Goal: Use online tool/utility: Utilize a website feature to perform a specific function

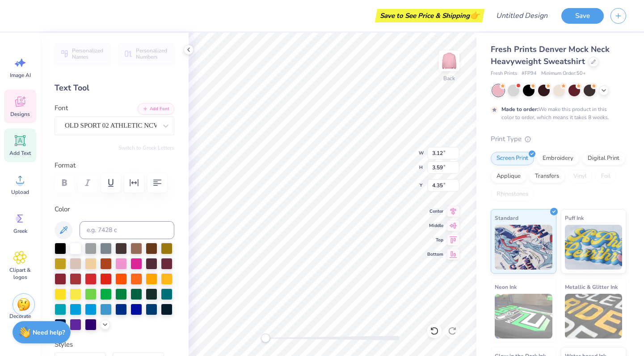
type input "3.32"
type input "3.67"
type input "4.22"
click at [46, 20] on div "Save to See Price & Shipping 👉" at bounding box center [259, 15] width 445 height 31
click at [24, 19] on div at bounding box center [24, 14] width 13 height 13
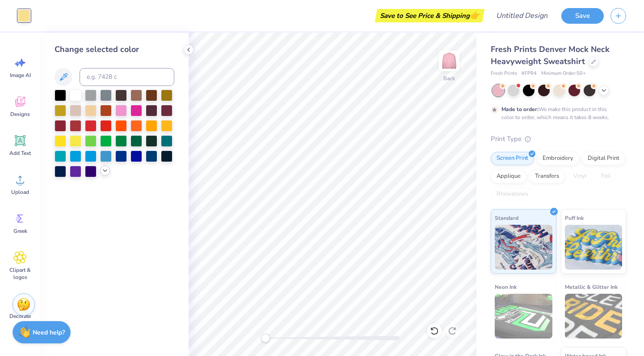
click at [102, 173] on icon at bounding box center [105, 170] width 7 height 7
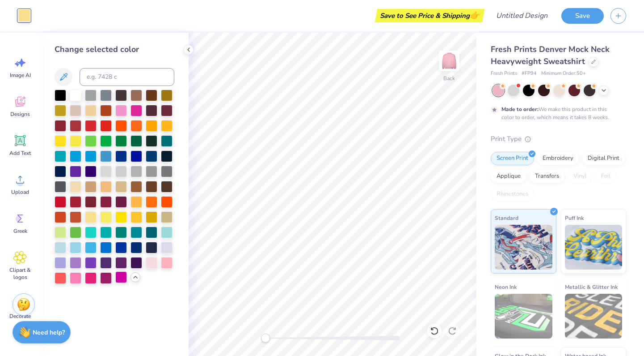
click at [121, 275] on div at bounding box center [121, 277] width 12 height 12
click at [85, 279] on div at bounding box center [91, 277] width 12 height 12
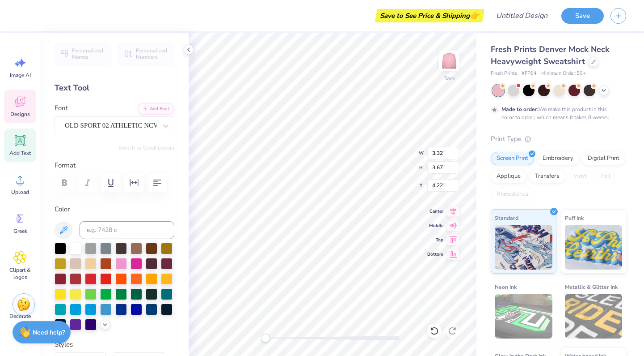
type input "6.47"
type input "7.15"
type input "4.38"
type input "2.21"
type input "3.15"
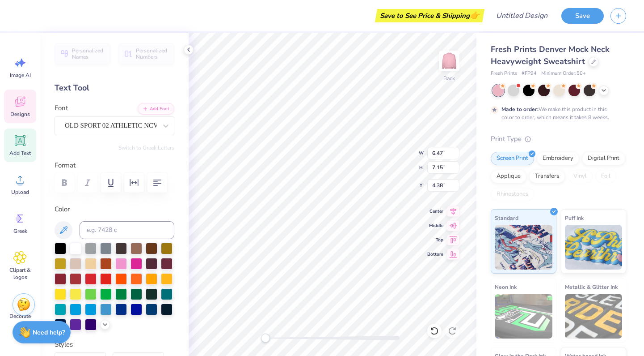
type input "3.00"
type input "3.59"
type input "5.10"
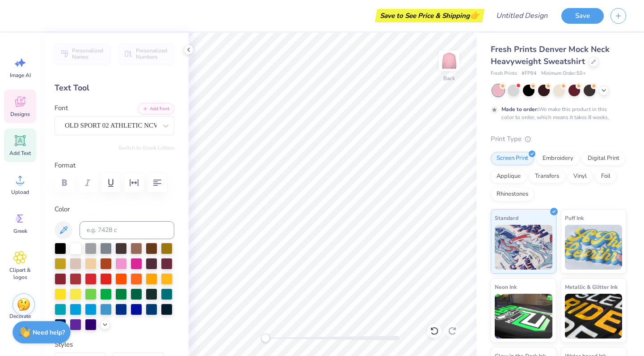
click at [25, 106] on icon at bounding box center [19, 101] width 13 height 13
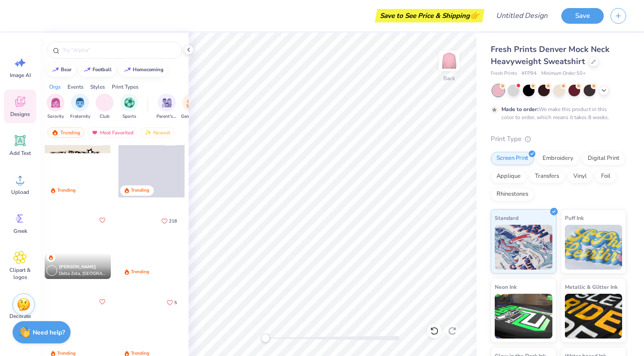
scroll to position [739, 0]
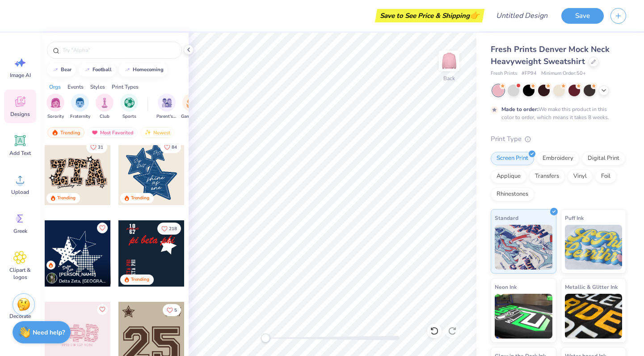
click at [77, 170] on div at bounding box center [78, 172] width 66 height 66
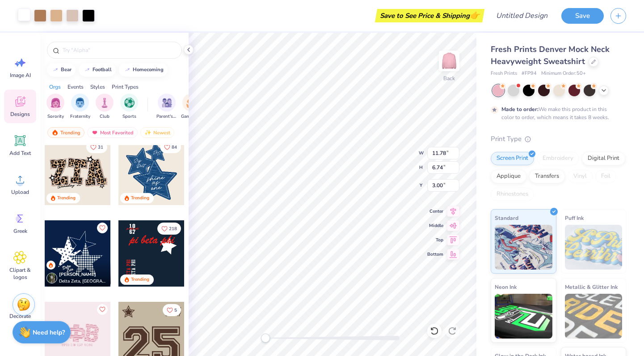
click at [30, 13] on div at bounding box center [24, 14] width 13 height 13
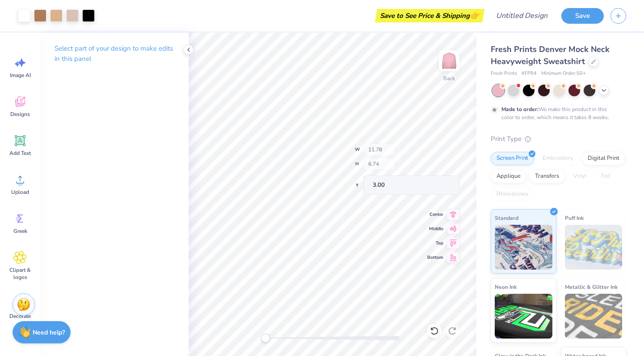
type input "4.81"
type input "1.18"
type input "8.47"
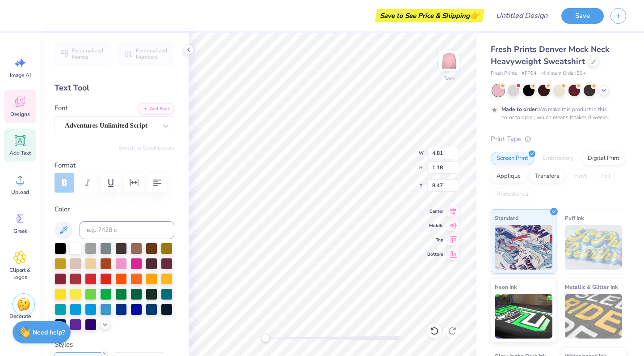
scroll to position [0, 2]
type textarea "Brentwood '25"
type input "3.74"
type input "5.50"
type input "3.70"
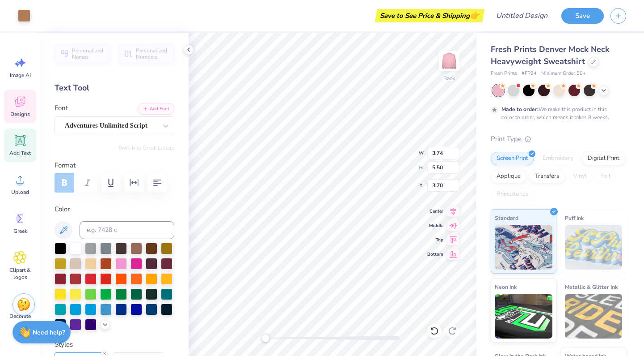
type input "3.88"
type input "5.52"
type input "3.65"
click at [23, 110] on div "Designs" at bounding box center [20, 106] width 32 height 34
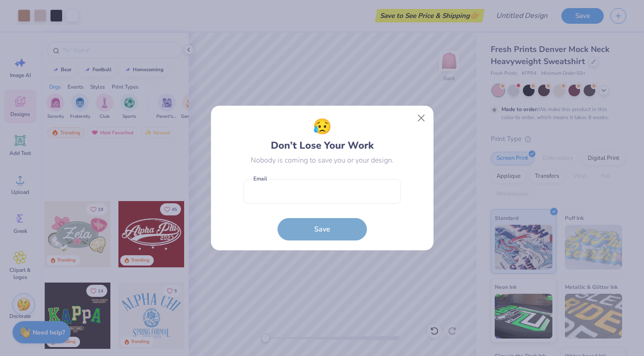
scroll to position [368, 0]
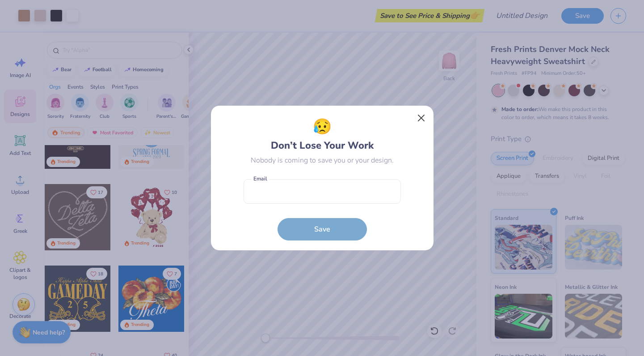
click at [422, 116] on button "Close" at bounding box center [421, 118] width 17 height 17
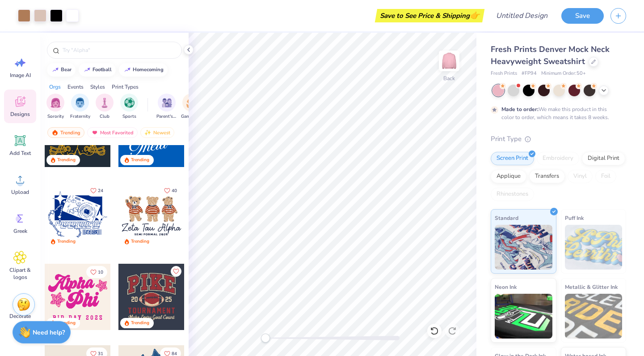
scroll to position [532, 0]
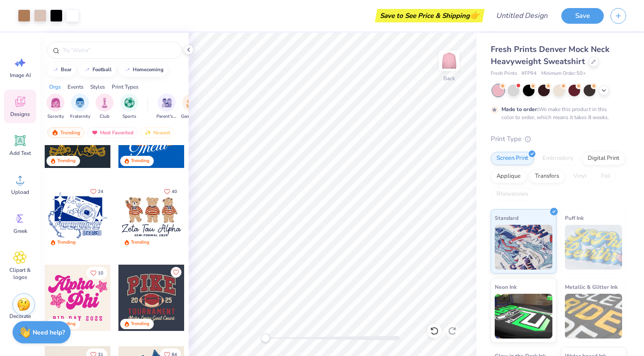
click at [150, 230] on div at bounding box center [152, 216] width 66 height 66
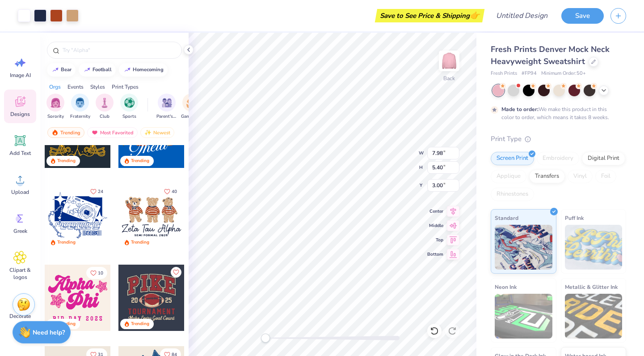
type input "12.04"
type input "8.14"
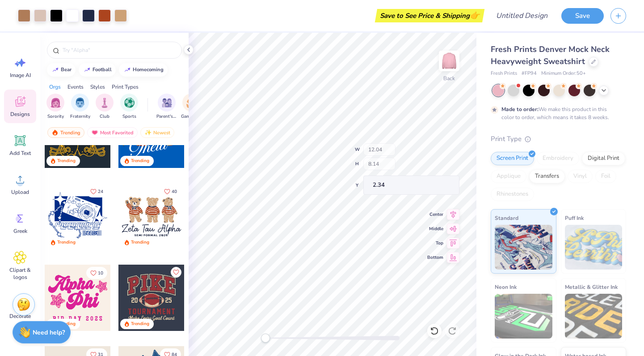
type input "12.02"
type input "2.02"
type input "8.13"
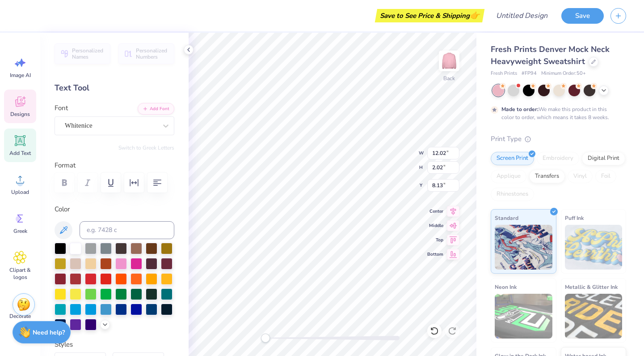
scroll to position [0, 0]
type textarea "a"
type textarea "b"
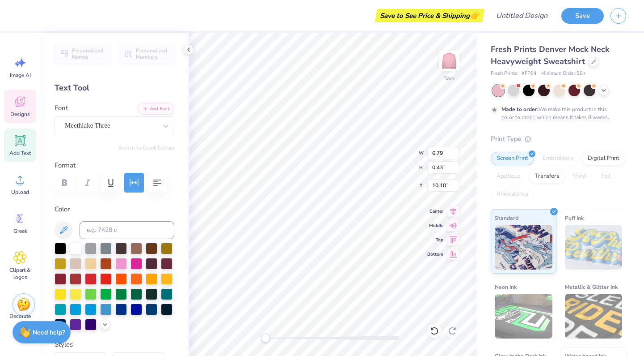
scroll to position [0, 0]
type textarea "BGC 2025"
type textarea "BGC [DATE] - [DATE]"
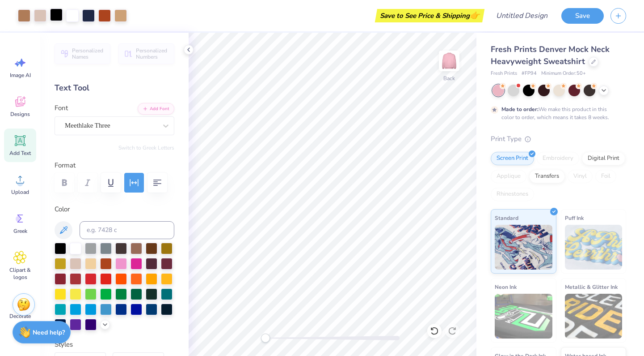
click at [53, 15] on div at bounding box center [56, 14] width 13 height 13
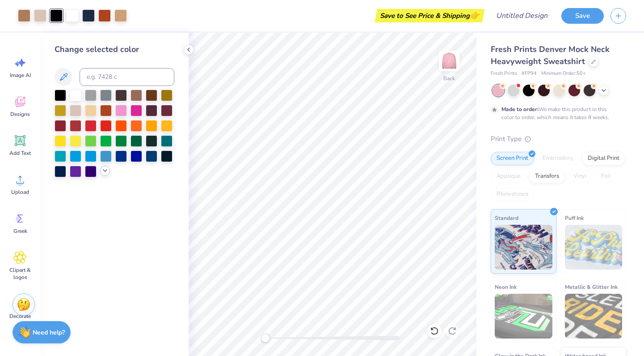
click at [104, 175] on div at bounding box center [105, 170] width 10 height 10
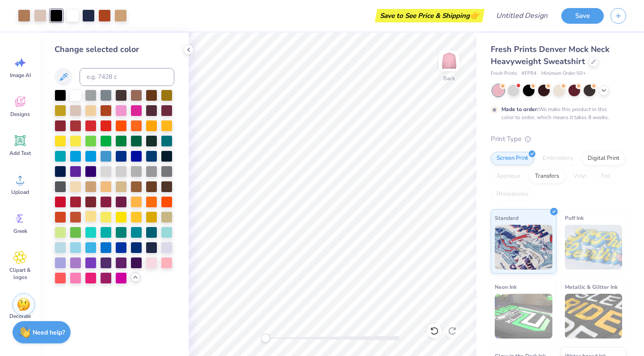
click at [91, 220] on div at bounding box center [91, 216] width 12 height 12
click at [90, 219] on div at bounding box center [91, 216] width 12 height 12
click at [89, 13] on div at bounding box center [88, 14] width 13 height 13
click at [102, 246] on div at bounding box center [106, 247] width 12 height 12
click at [109, 246] on div at bounding box center [106, 247] width 12 height 12
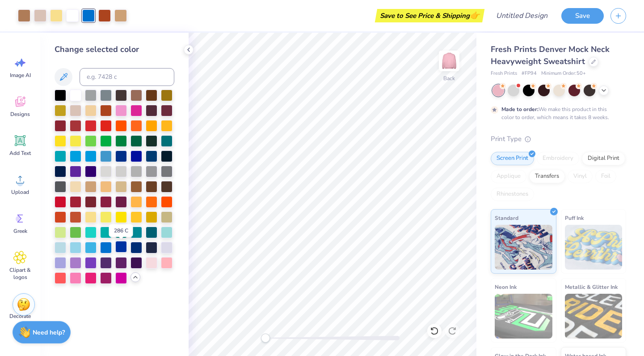
click at [123, 247] on div at bounding box center [121, 247] width 12 height 12
click at [106, 16] on div at bounding box center [104, 14] width 13 height 13
click at [132, 114] on div at bounding box center [137, 110] width 12 height 12
click at [134, 111] on div at bounding box center [137, 110] width 12 height 12
click at [90, 220] on div at bounding box center [91, 216] width 12 height 12
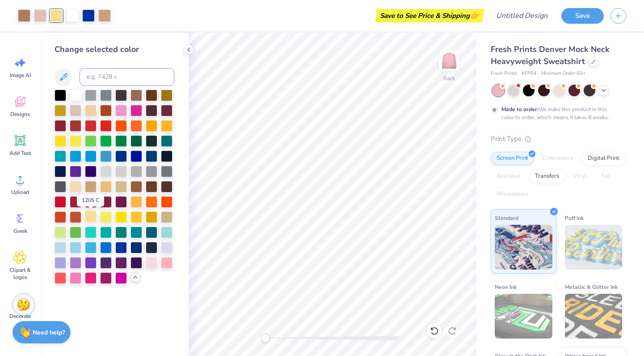
click at [90, 220] on div at bounding box center [91, 216] width 12 height 12
click at [78, 191] on div at bounding box center [76, 186] width 12 height 12
click at [77, 191] on div at bounding box center [76, 186] width 12 height 12
click at [89, 244] on div at bounding box center [91, 247] width 12 height 12
click at [90, 246] on div at bounding box center [91, 247] width 12 height 12
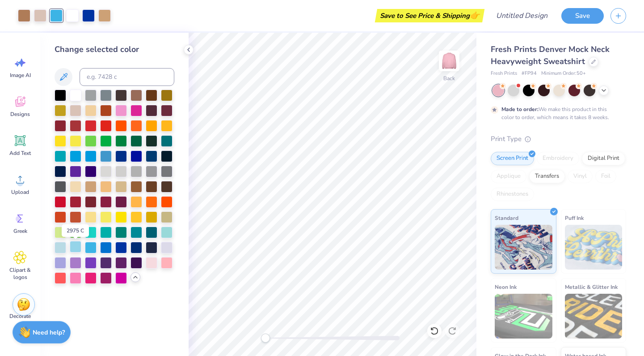
click at [75, 252] on div at bounding box center [76, 247] width 12 height 12
click at [75, 251] on div at bounding box center [76, 247] width 12 height 12
click at [84, 22] on div "Art colors" at bounding box center [55, 15] width 111 height 31
click at [88, 14] on div at bounding box center [88, 14] width 13 height 13
click at [119, 283] on div at bounding box center [121, 277] width 12 height 12
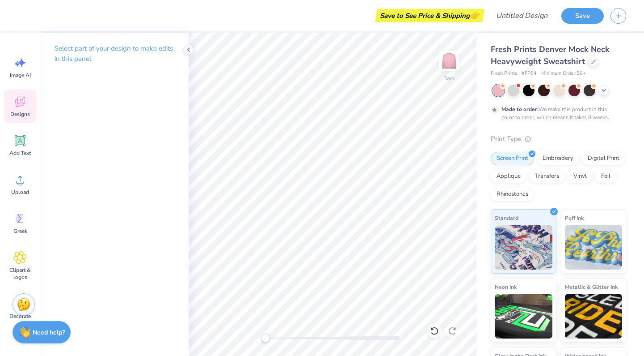
click at [9, 103] on div "Designs" at bounding box center [20, 106] width 32 height 34
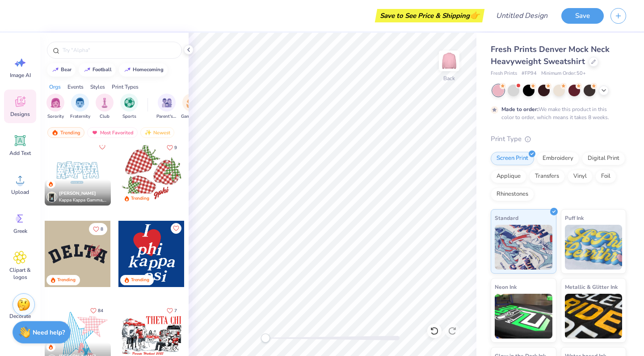
scroll to position [1151, 0]
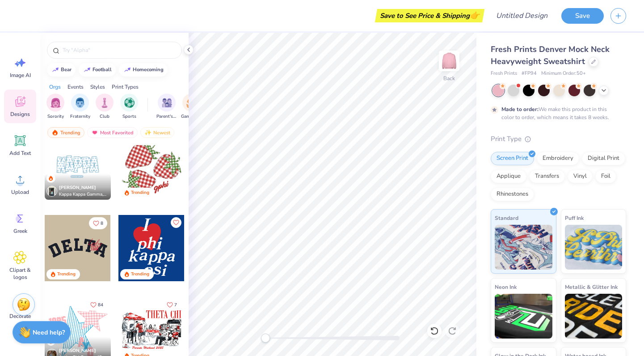
click at [78, 182] on div "[PERSON_NAME] Kappa Kappa Gamma, [GEOGRAPHIC_DATA]" at bounding box center [78, 187] width 66 height 26
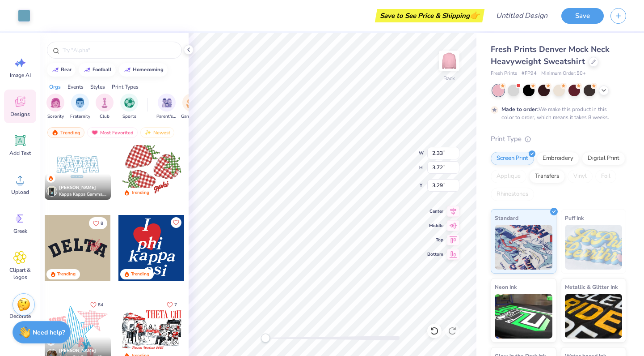
type input "2.33"
type input "3.72"
type input "3.29"
type input "2.05"
type input "3.48"
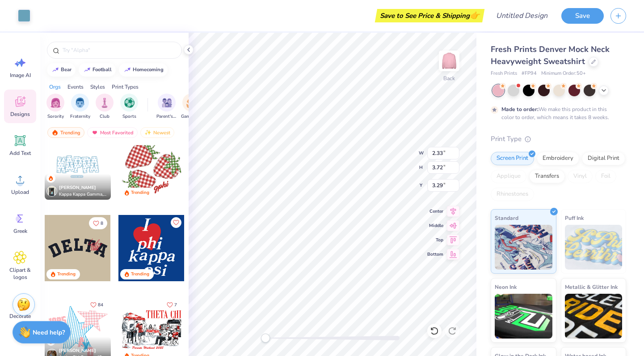
type input "3.12"
type input "2.27"
type input "3.70"
type input "3.00"
type input "0.37"
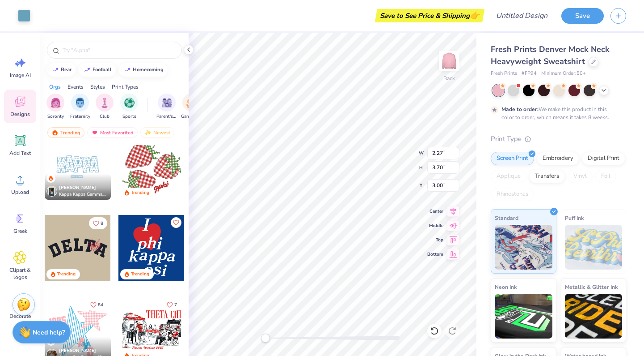
type input "1.09"
type input "4.42"
type input "2.27"
type input "3.70"
type input "3.00"
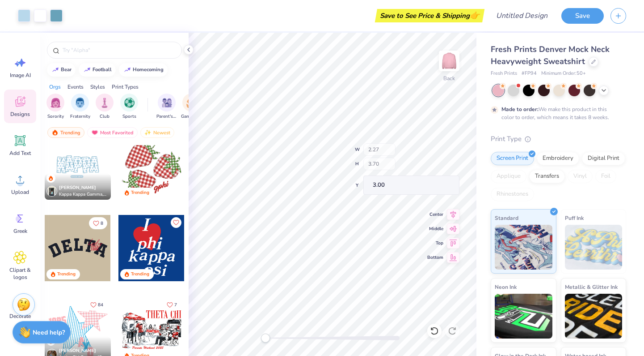
type input "9.53"
type input "4.01"
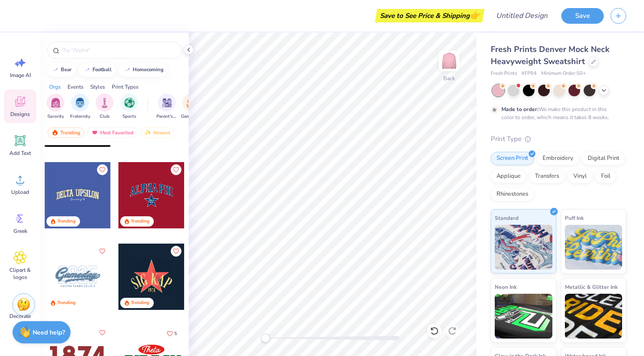
scroll to position [3176, 0]
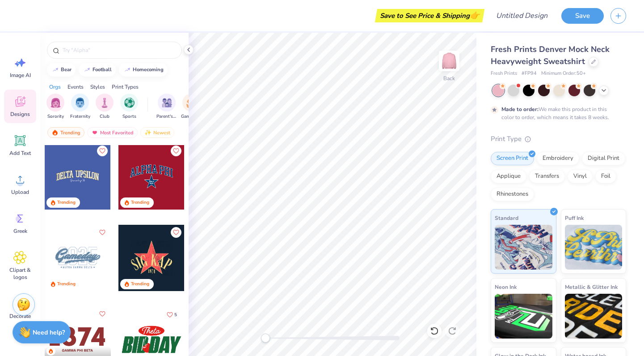
click at [154, 177] on div at bounding box center [152, 176] width 66 height 66
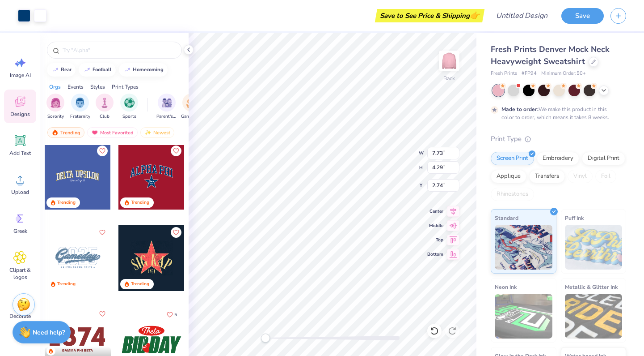
type input "2.30"
type input "10.59"
type input "5.87"
type input "12.04"
type input "6.68"
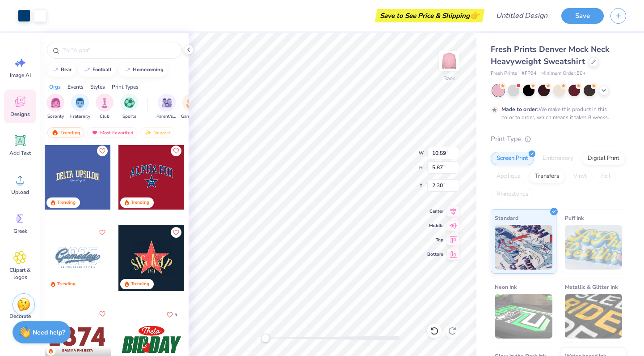
type input "1.46"
type input "12.56"
type input "6.97"
type input "13.98"
type input "7.75"
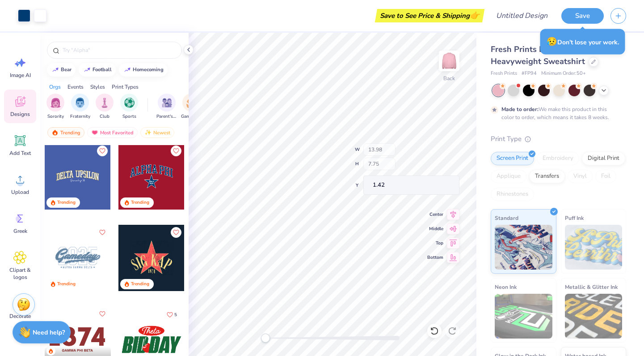
type input "4.30"
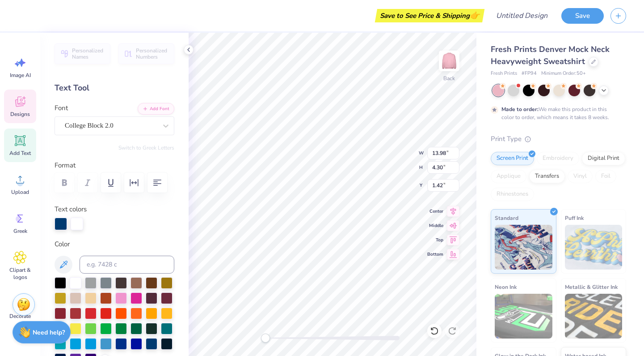
scroll to position [0, 2]
type textarea "BrEntwood Phi"
click at [448, 149] on div "Back W 13.98 13.98 " H 4.30 4.30 " Y 1.42 1.42 " Center Middle Top Bottom" at bounding box center [333, 194] width 288 height 323
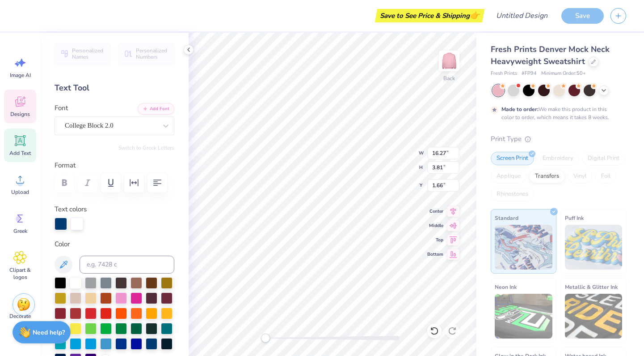
scroll to position [0, 4]
type textarea "BrEntwood Girls cotillion"
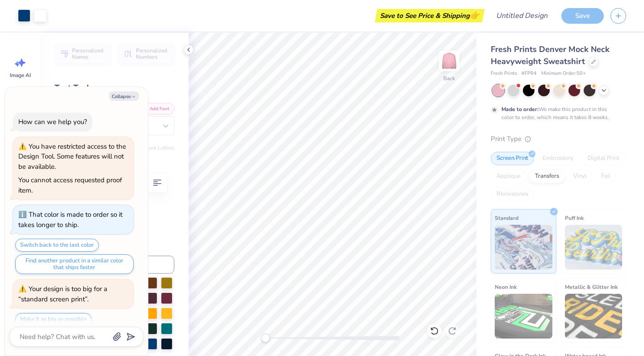
scroll to position [8, 0]
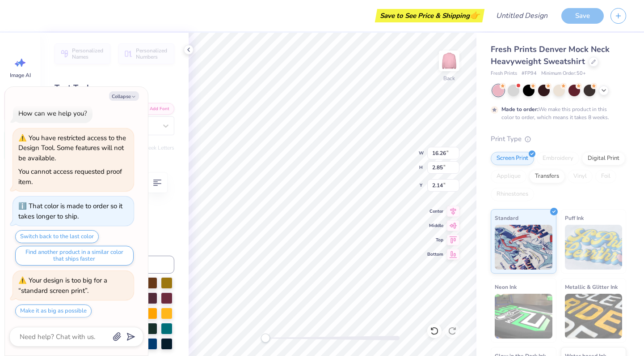
type textarea "x"
type input "14.14"
type input "2.48"
type input "2.55"
type textarea "x"
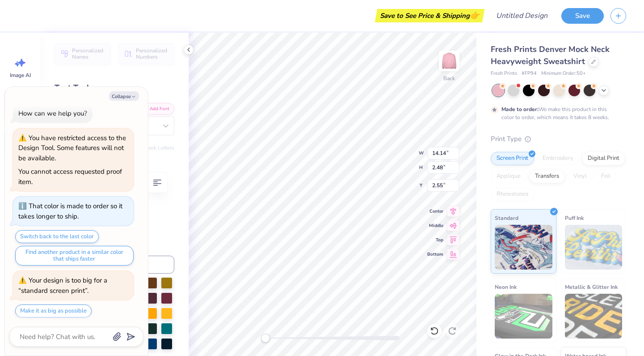
type textarea "BrEntwood Girls cotillion"
type textarea "x"
type textarea "BrEntwood Girls cotillion"
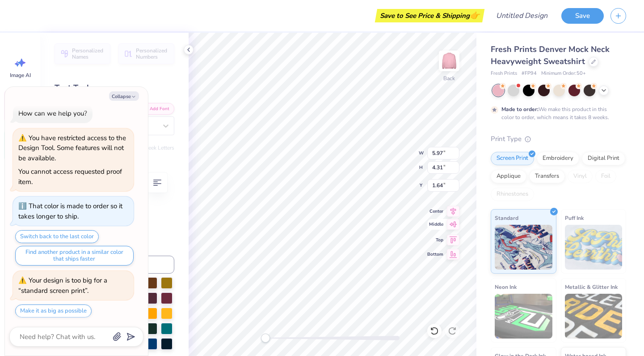
click at [452, 223] on icon at bounding box center [453, 224] width 13 height 11
click at [452, 231] on div "Back W 5.97 H 4.31 Y 7.84 Center Middle Top Bottom" at bounding box center [333, 194] width 288 height 323
click at [375, 169] on div "Back W 5.97 H 4.31 Y 0.84 Center Middle Top Bottom" at bounding box center [333, 194] width 288 height 323
type textarea "x"
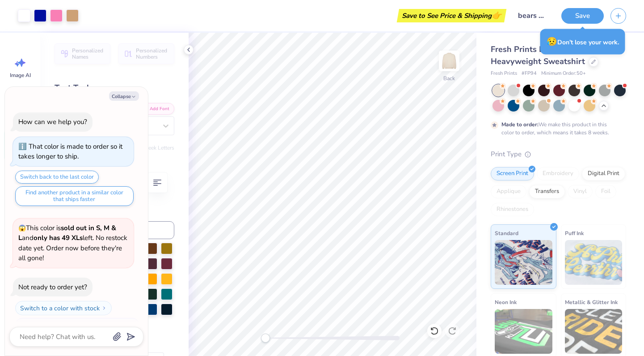
type textarea "x"
